Goal: Task Accomplishment & Management: Manage account settings

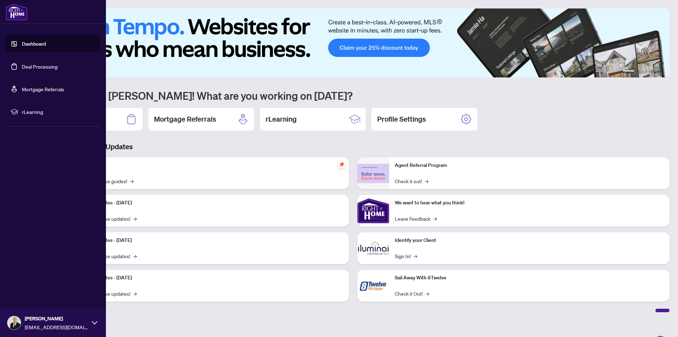
click at [44, 67] on link "Deal Processing" at bounding box center [40, 66] width 36 height 6
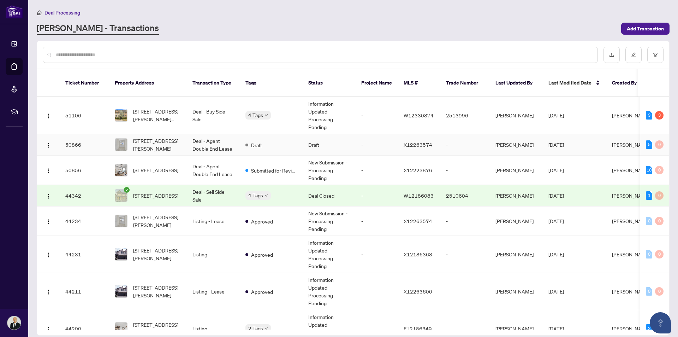
click at [323, 136] on td "Draft" at bounding box center [329, 145] width 53 height 22
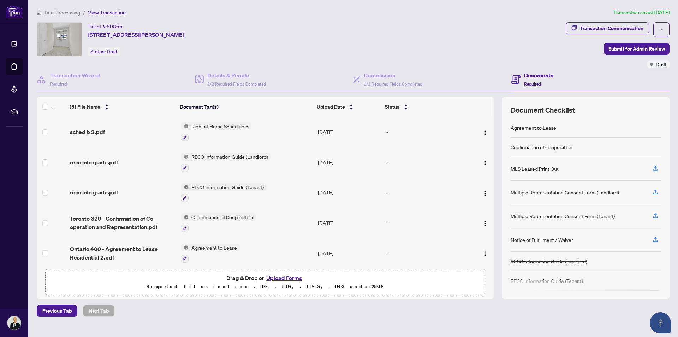
scroll to position [5, 0]
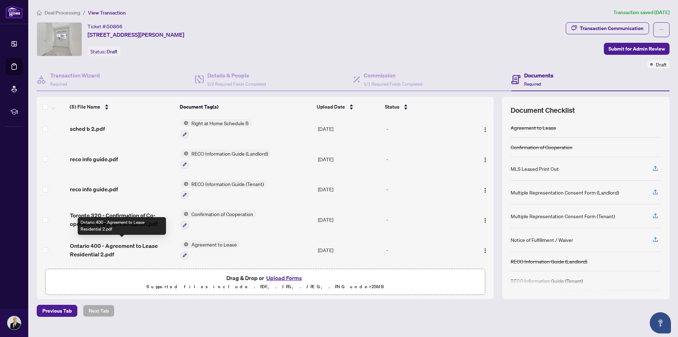
click at [88, 242] on span "Ontario 400 - Agreement to Lease Residential 2.pdf" at bounding box center [123, 249] width 106 height 17
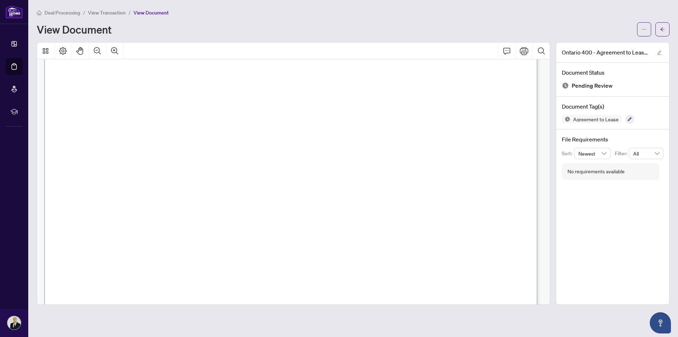
scroll to position [1448, 0]
